Goal: Task Accomplishment & Management: Manage account settings

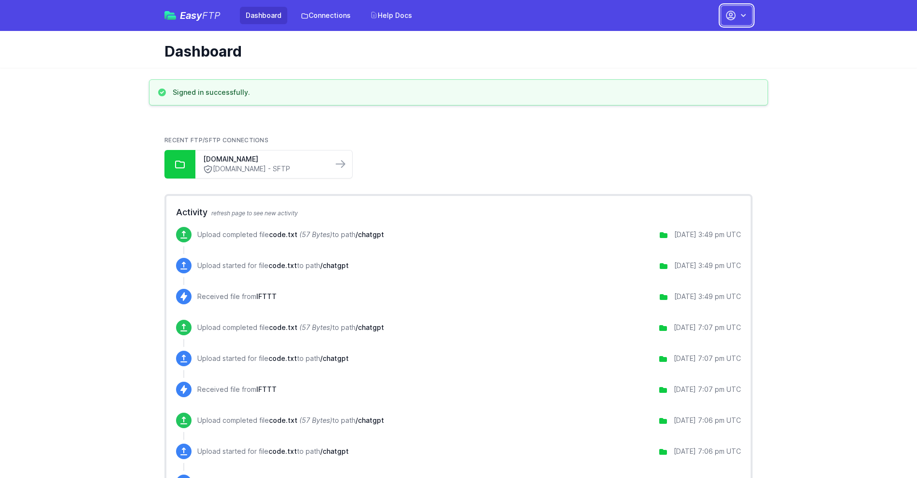
click at [737, 15] on button "button" at bounding box center [737, 15] width 32 height 20
click at [706, 40] on link "Account Settings" at bounding box center [706, 39] width 93 height 17
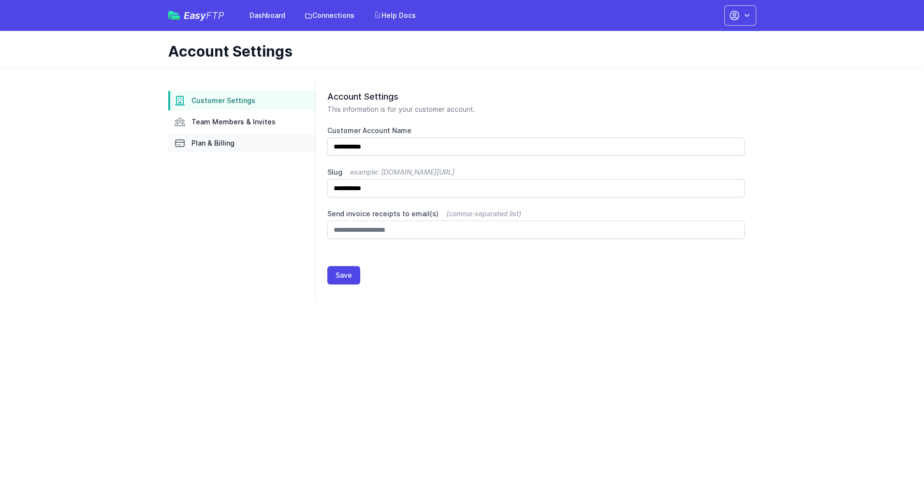
click at [242, 143] on link "Plan & Billing" at bounding box center [241, 143] width 147 height 19
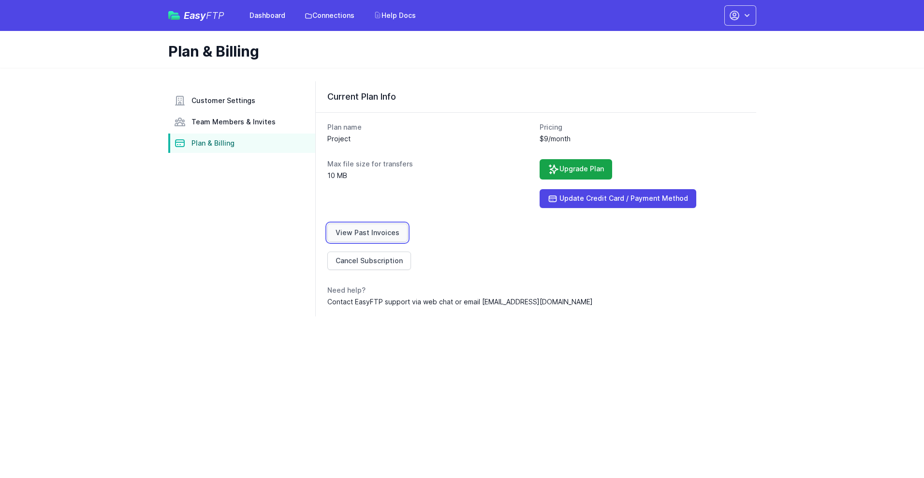
click at [366, 233] on link "View Past Invoices" at bounding box center [367, 232] width 80 height 18
